Goal: Task Accomplishment & Management: Manage account settings

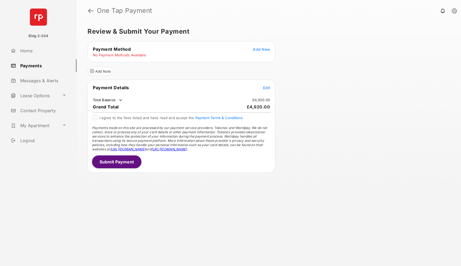
click at [257, 51] on span "Add New" at bounding box center [261, 49] width 17 height 5
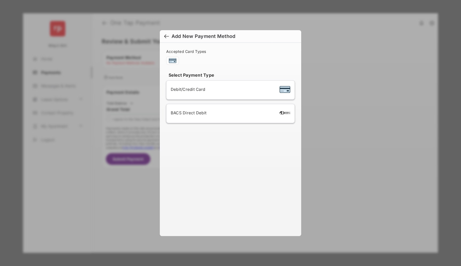
click at [166, 38] on div at bounding box center [166, 37] width 5 height 6
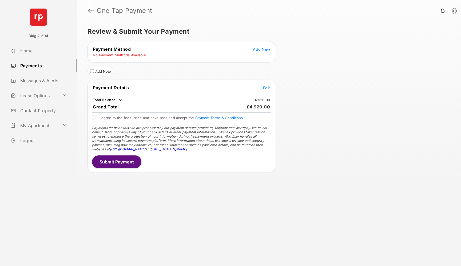
click at [90, 10] on link at bounding box center [91, 10] width 6 height 13
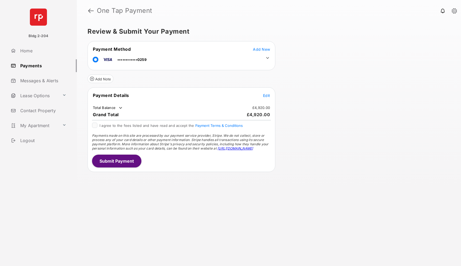
click at [89, 10] on link at bounding box center [91, 10] width 6 height 13
